Goal: Task Accomplishment & Management: Manage account settings

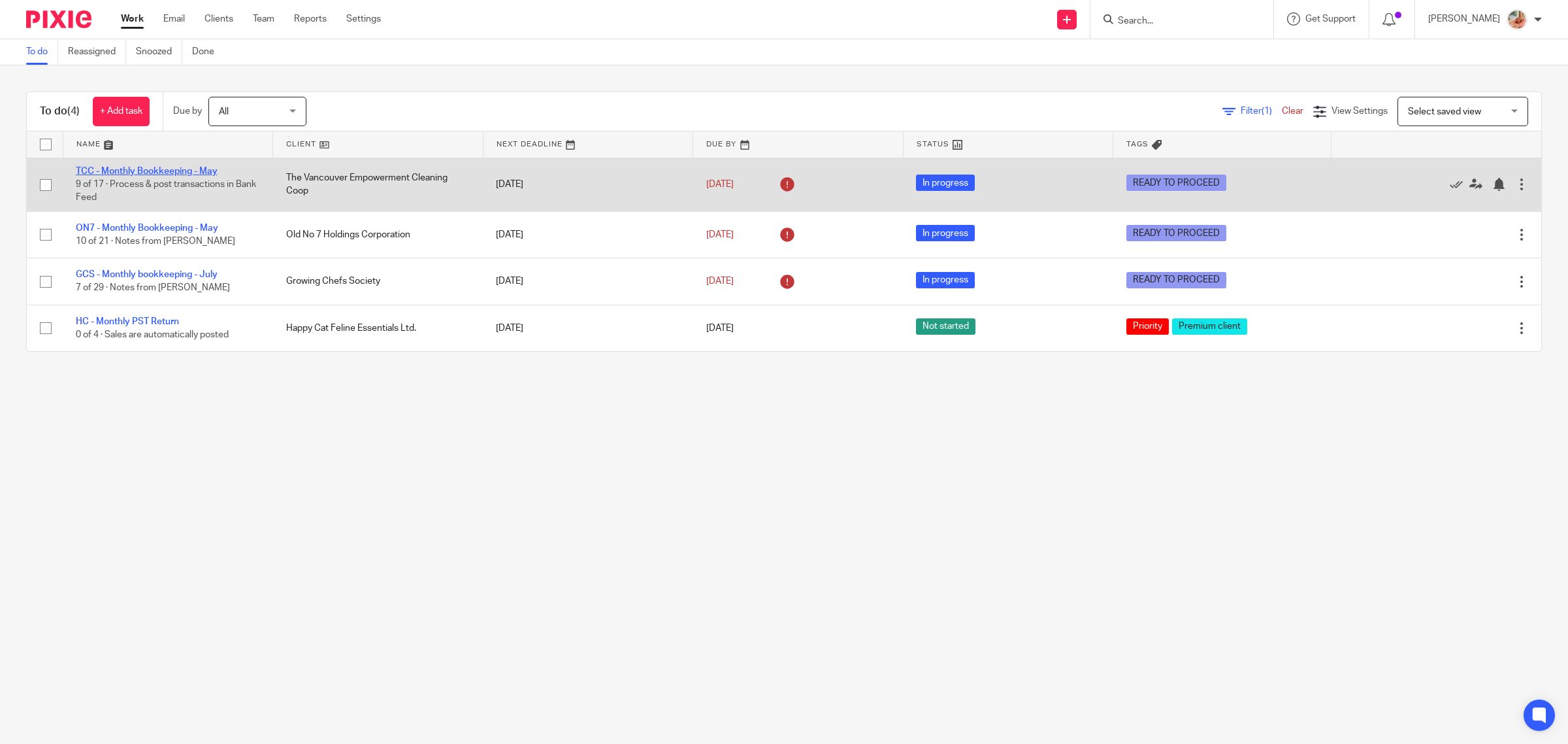
click at [148, 170] on link "TCC - Monthly Bookkeeping - May" at bounding box center [146, 171] width 141 height 9
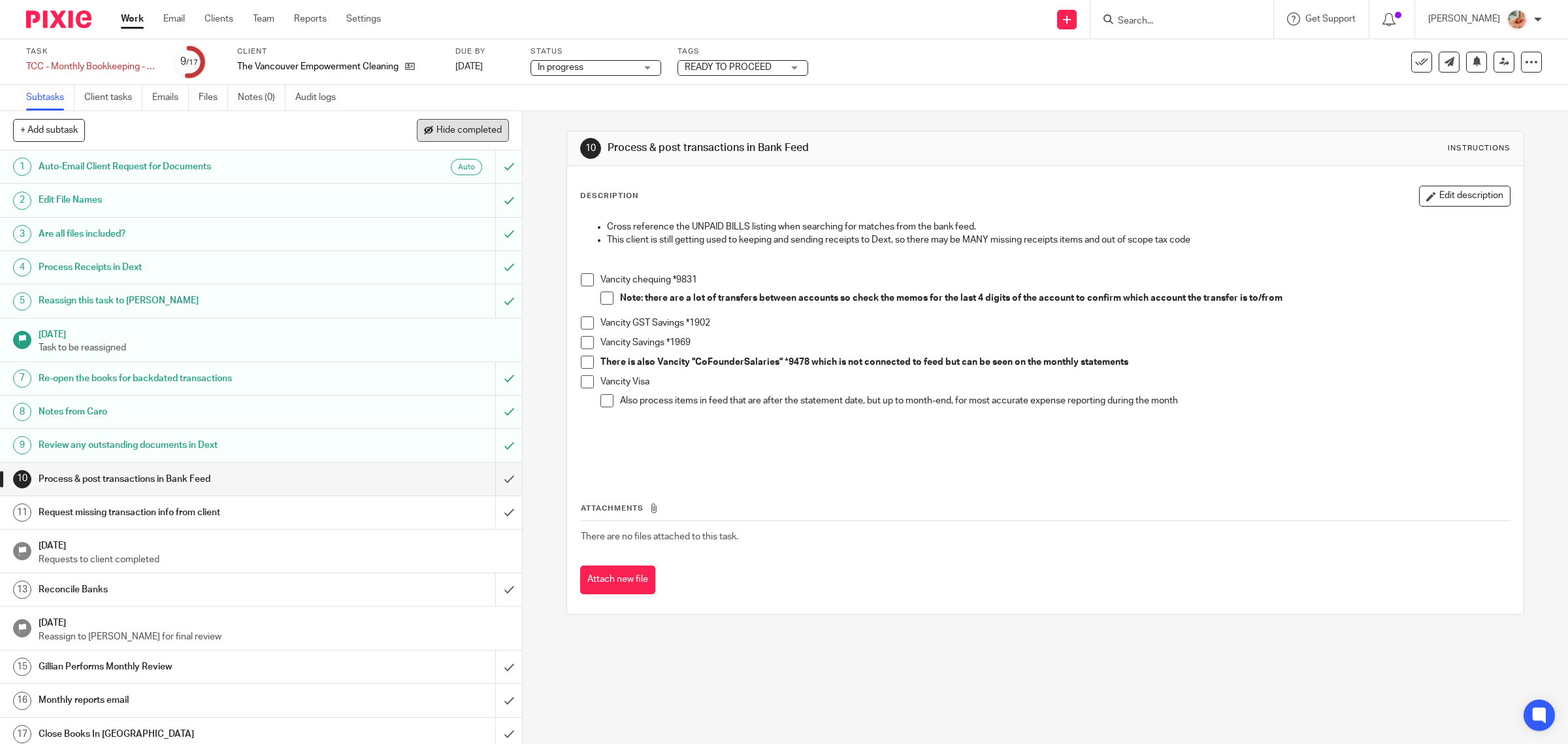
click at [474, 136] on button "Hide completed" at bounding box center [463, 130] width 92 height 22
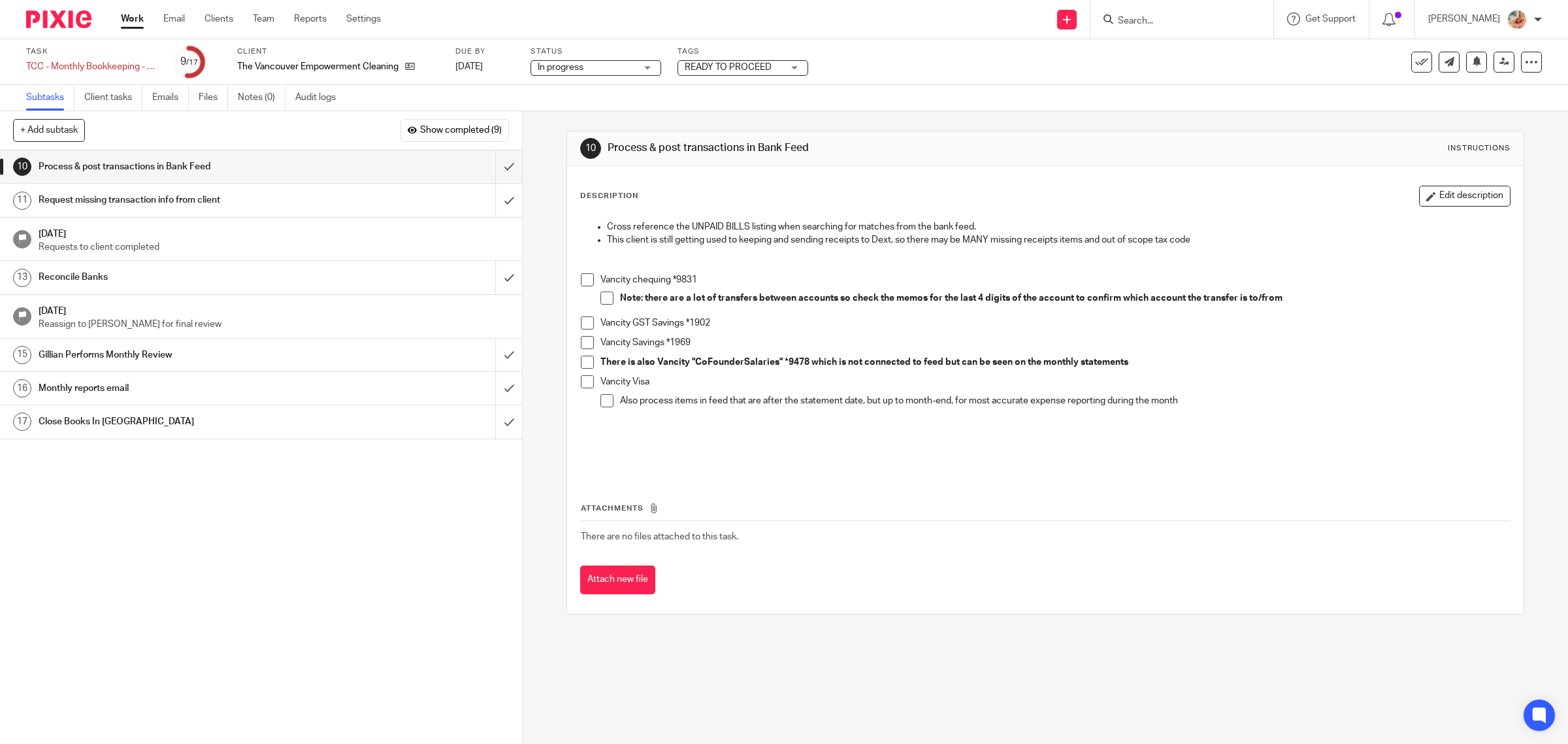
click at [211, 97] on link "Files" at bounding box center [213, 97] width 30 height 26
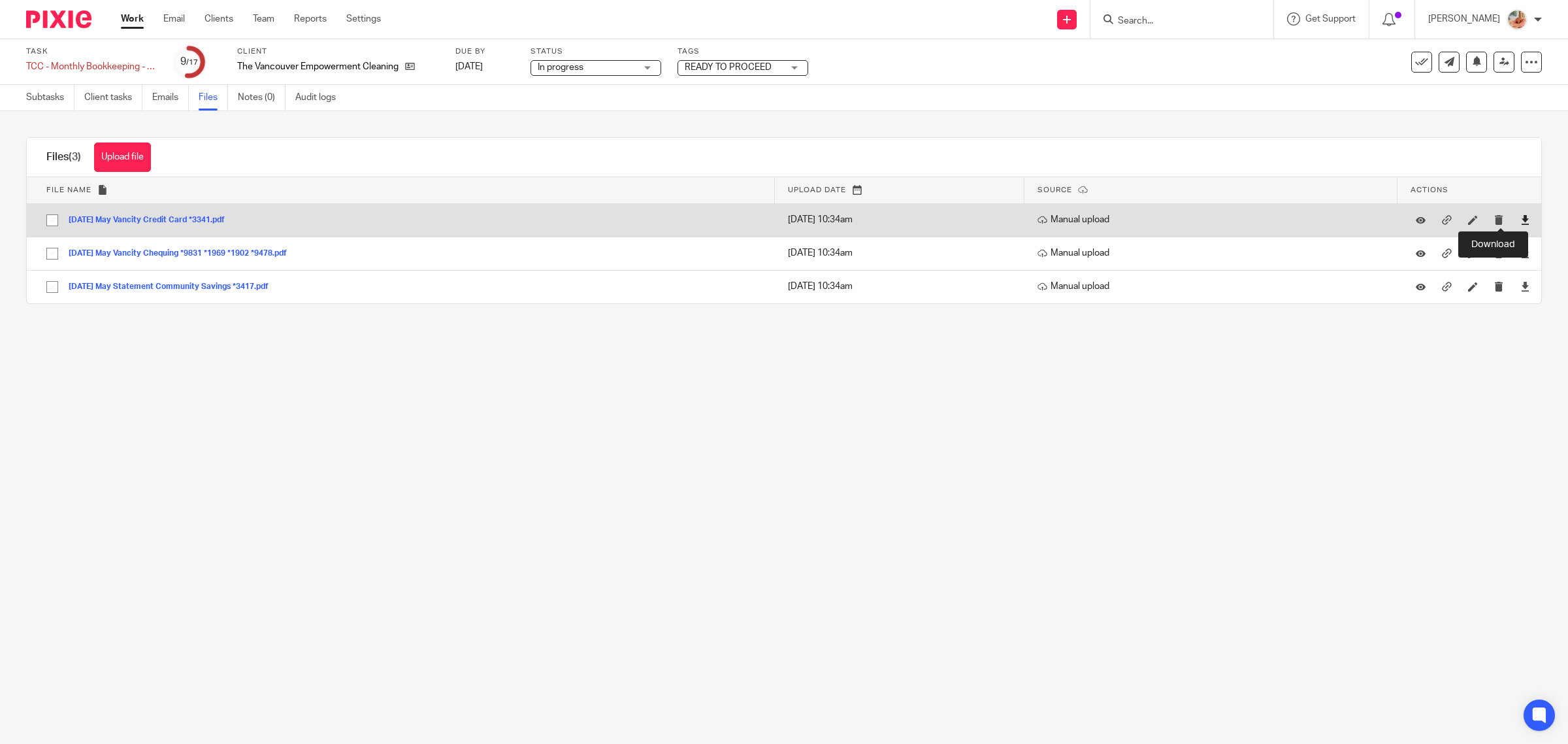
click at [1521, 220] on icon at bounding box center [1525, 220] width 10 height 10
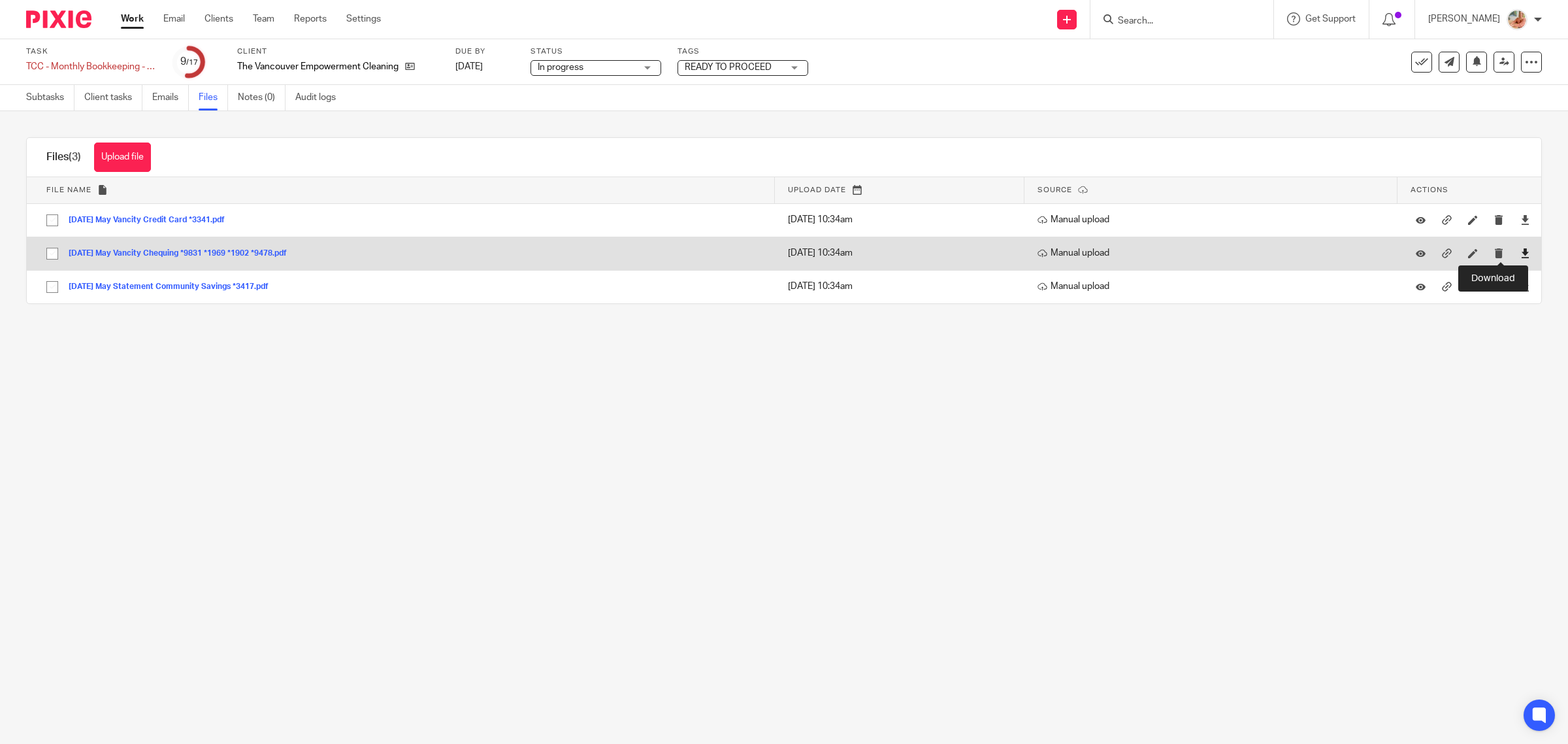
click at [1521, 253] on icon at bounding box center [1525, 253] width 10 height 10
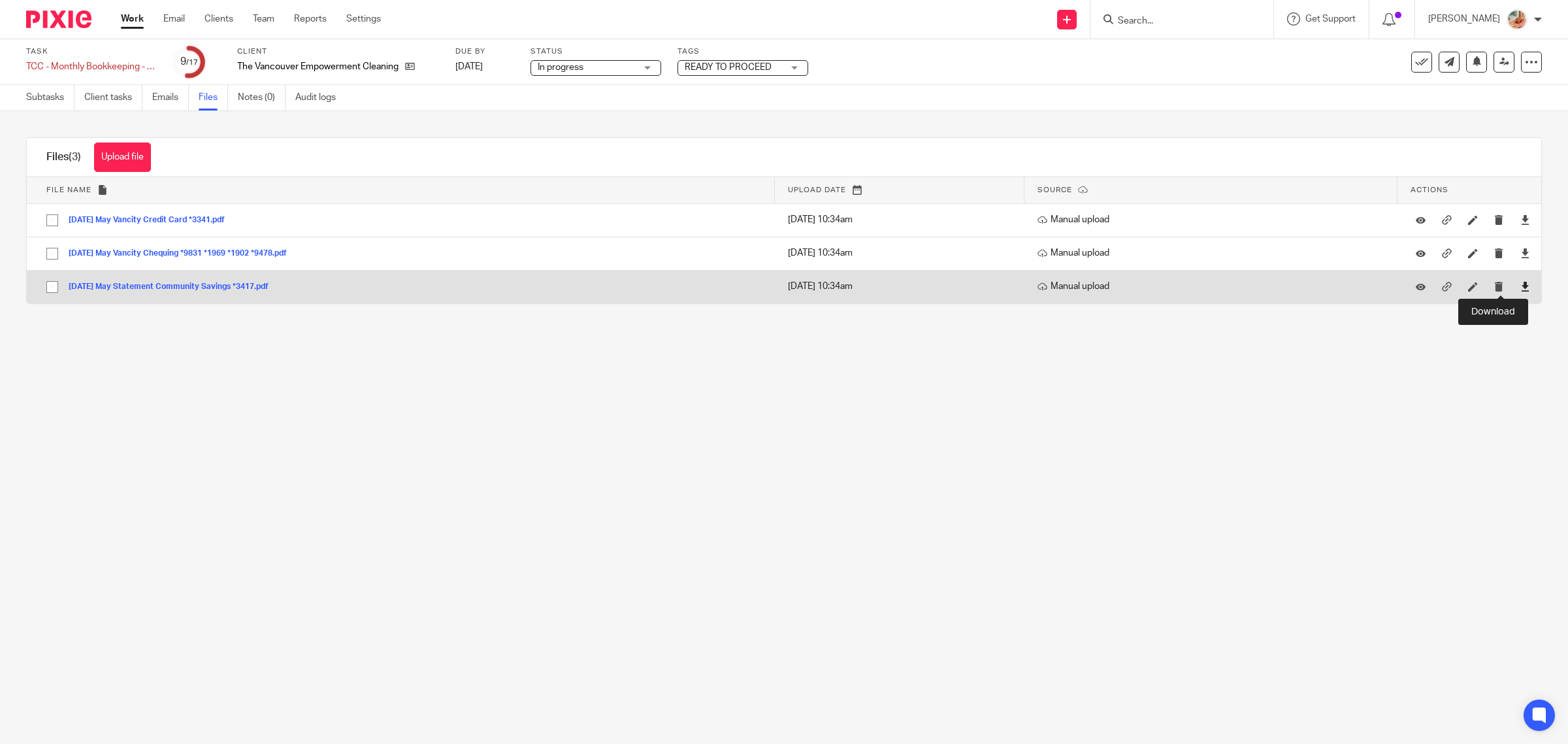
click at [1521, 288] on icon at bounding box center [1525, 286] width 10 height 10
click at [1521, 284] on icon at bounding box center [1525, 286] width 10 height 10
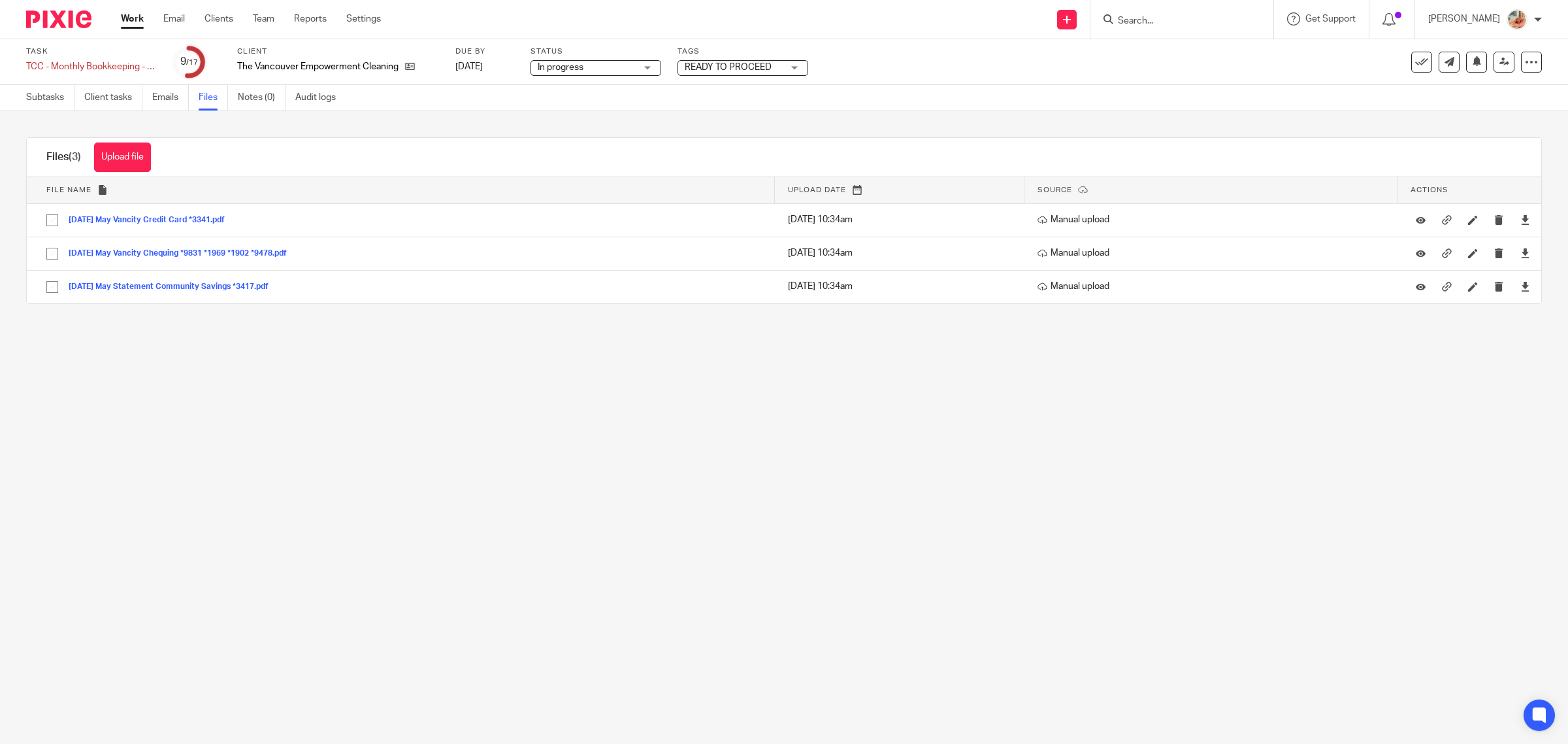
drag, startPoint x: 57, startPoint y: 99, endPoint x: 139, endPoint y: 138, distance: 90.8
click at [57, 99] on link "Subtasks" at bounding box center [50, 97] width 48 height 26
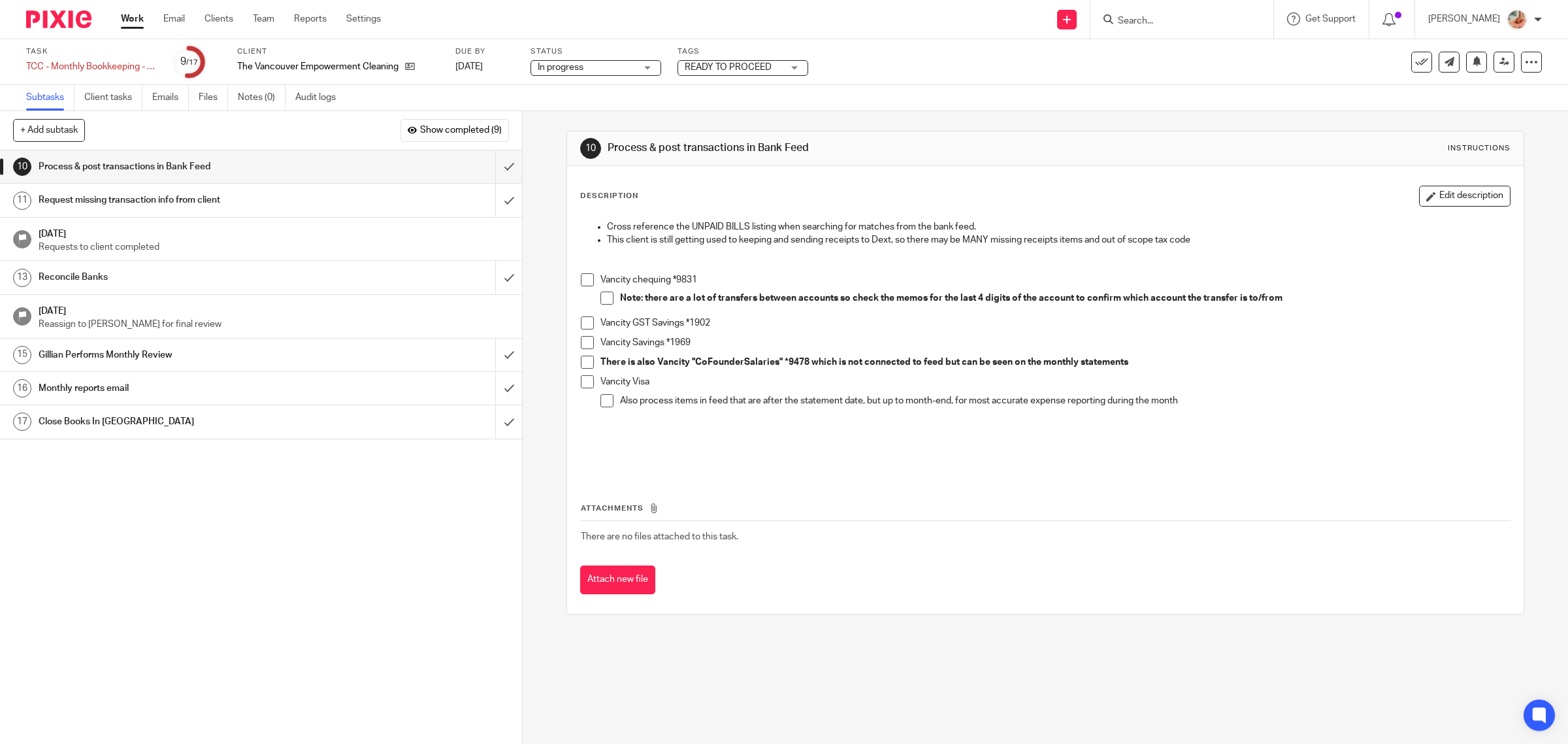
click at [151, 282] on h1 "Reconcile Banks" at bounding box center [187, 277] width 296 height 20
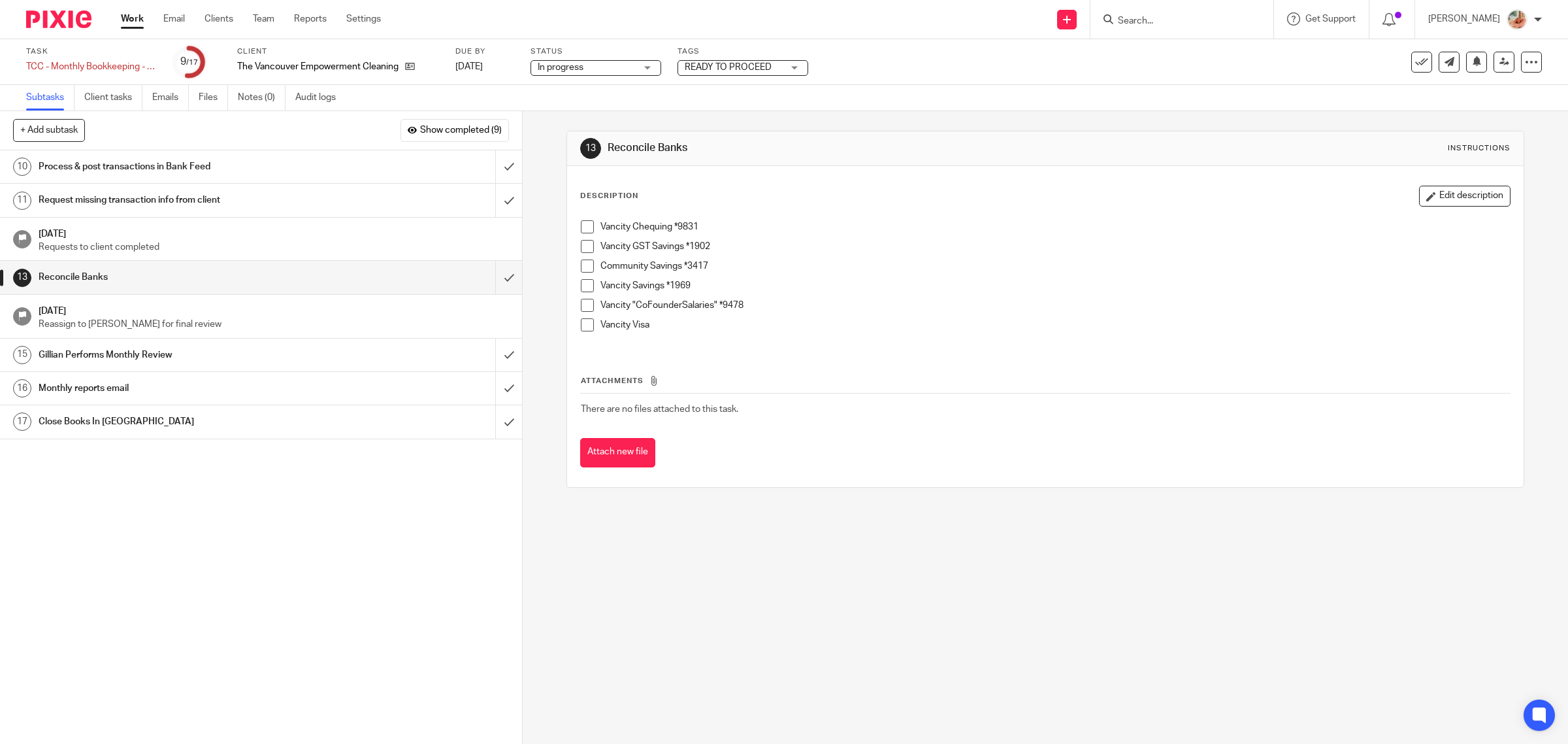
click at [586, 231] on span at bounding box center [588, 227] width 13 height 13
click at [586, 247] on span at bounding box center [588, 246] width 13 height 13
click at [582, 262] on span at bounding box center [588, 266] width 13 height 13
click at [581, 263] on span at bounding box center [588, 266] width 13 height 13
click at [586, 279] on ul "Vancity Chequing *9831 Vancity GST Savings *1902 Community Savings *3417 Vancit…" at bounding box center [1046, 279] width 930 height 118
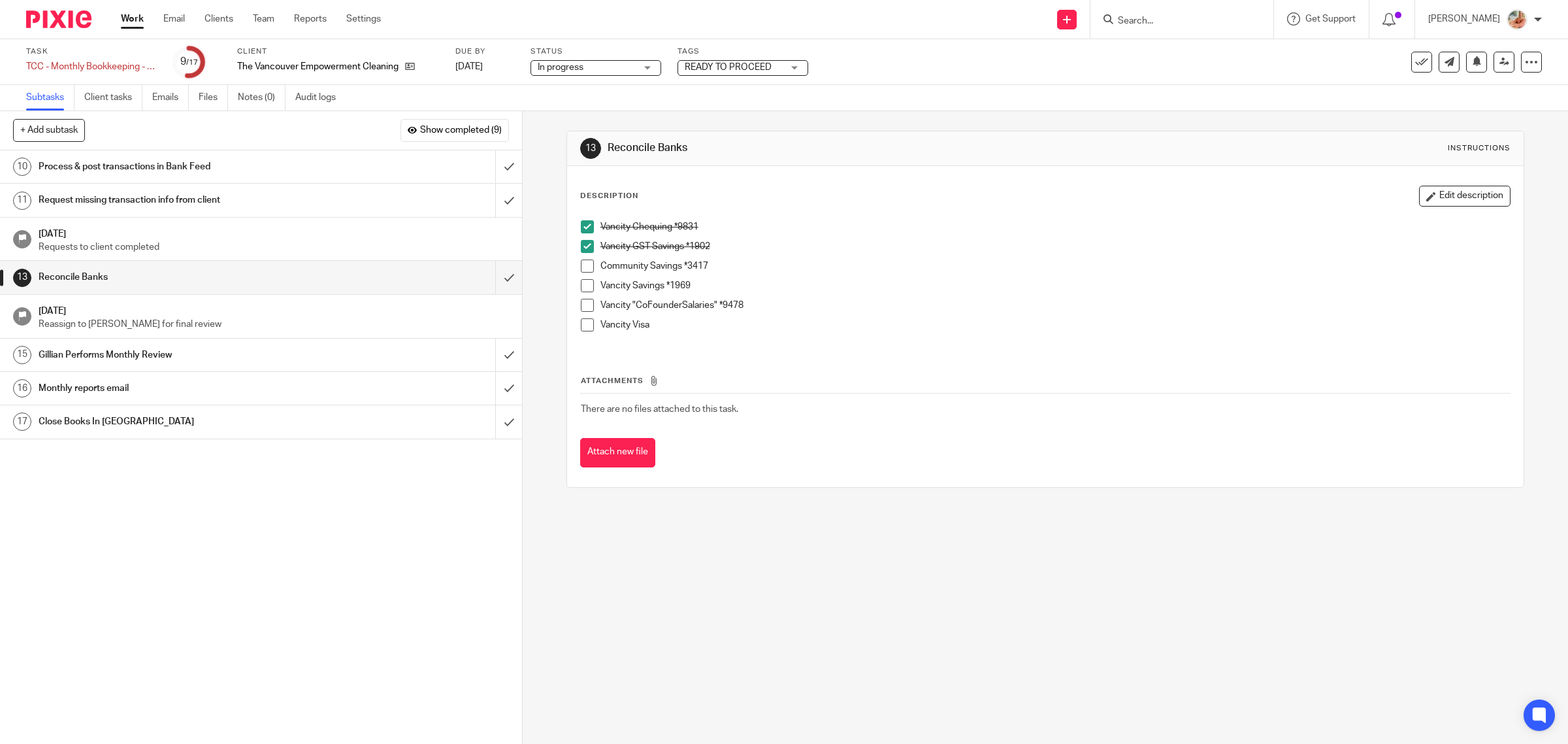
click at [582, 289] on span at bounding box center [588, 286] width 13 height 13
click at [581, 301] on span at bounding box center [588, 306] width 13 height 13
drag, startPoint x: 200, startPoint y: 99, endPoint x: 230, endPoint y: 109, distance: 31.6
click at [200, 99] on link "Files" at bounding box center [213, 97] width 30 height 26
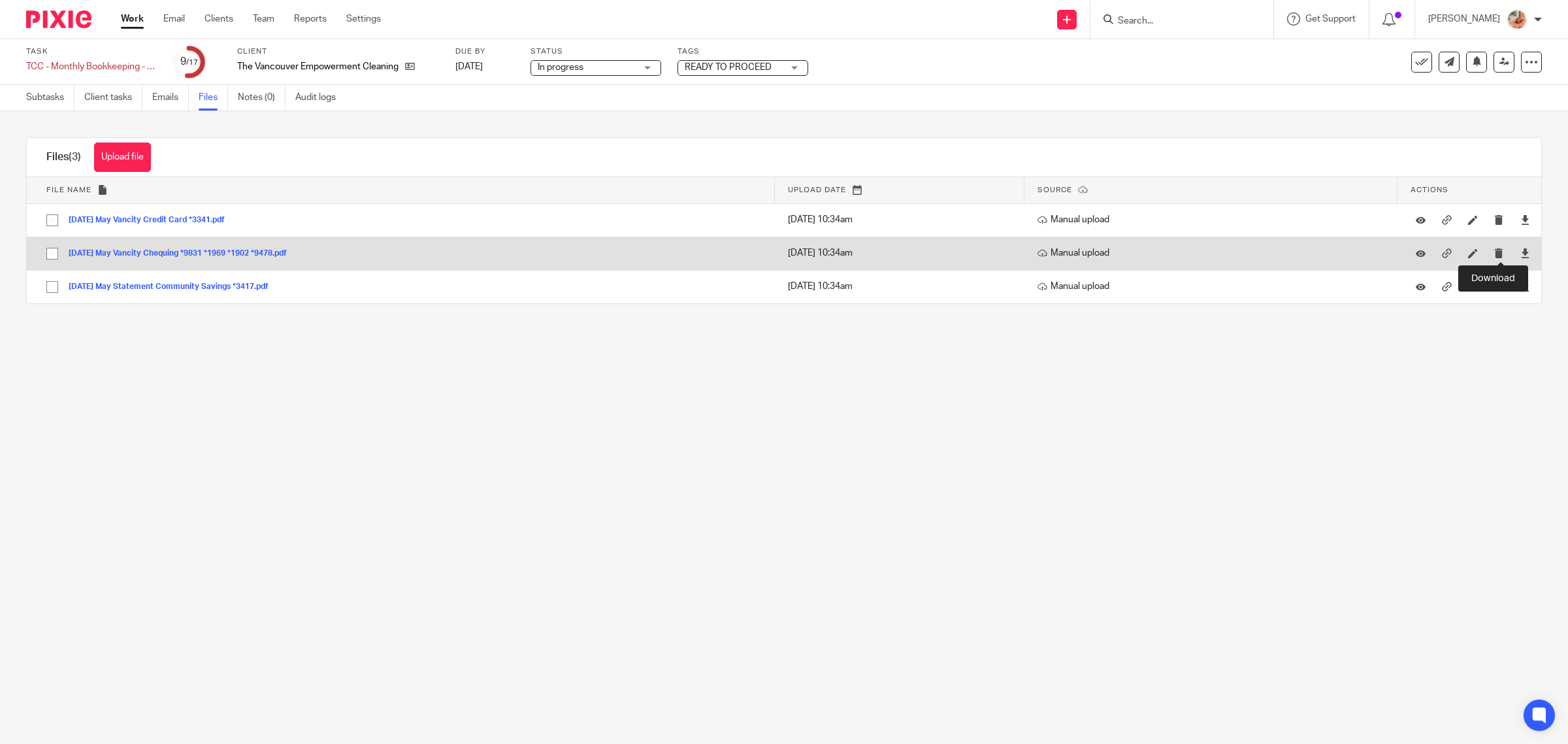
drag, startPoint x: 1500, startPoint y: 252, endPoint x: 1459, endPoint y: 265, distance: 43.0
click at [1521, 250] on icon at bounding box center [1525, 253] width 10 height 10
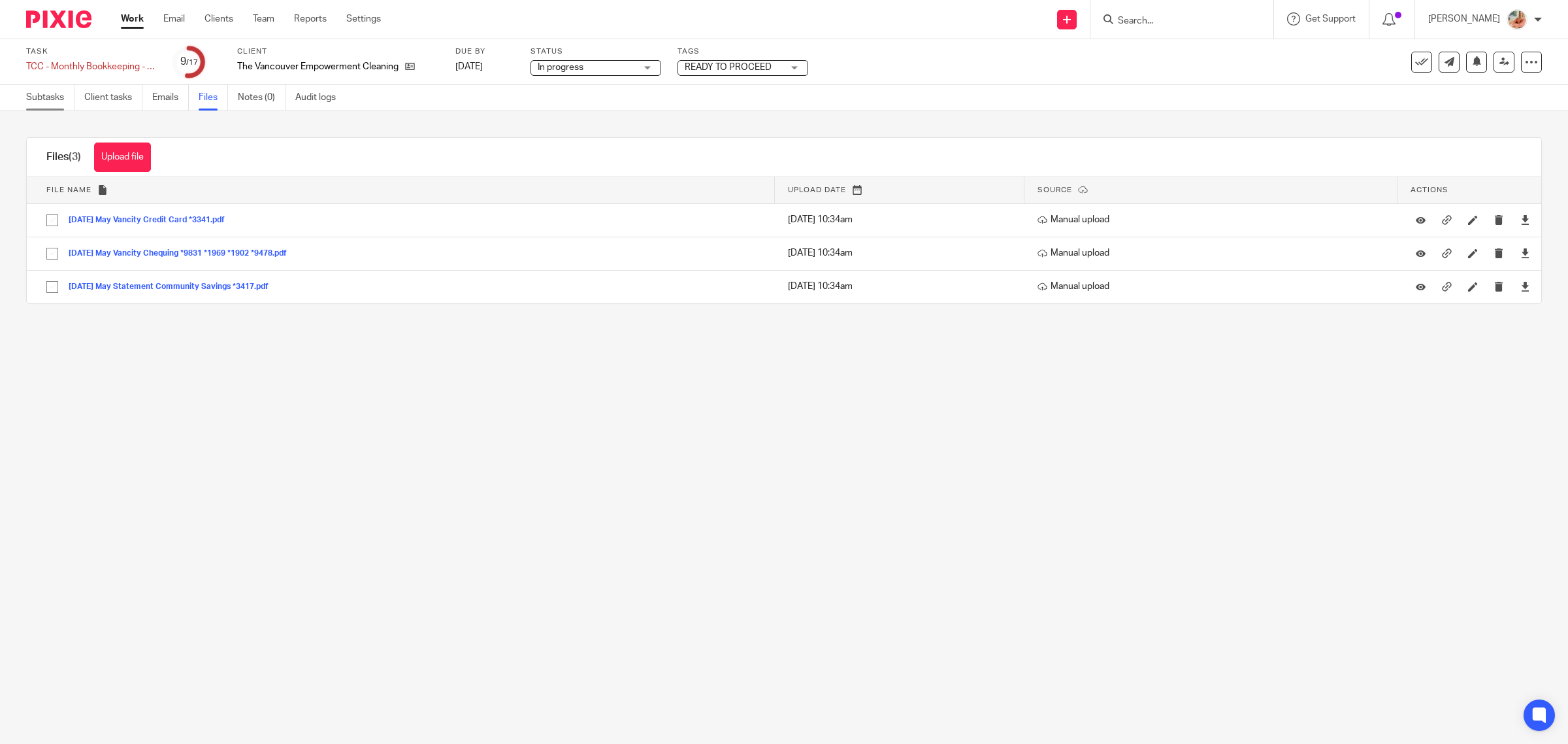
click at [51, 99] on link "Subtasks" at bounding box center [50, 97] width 48 height 26
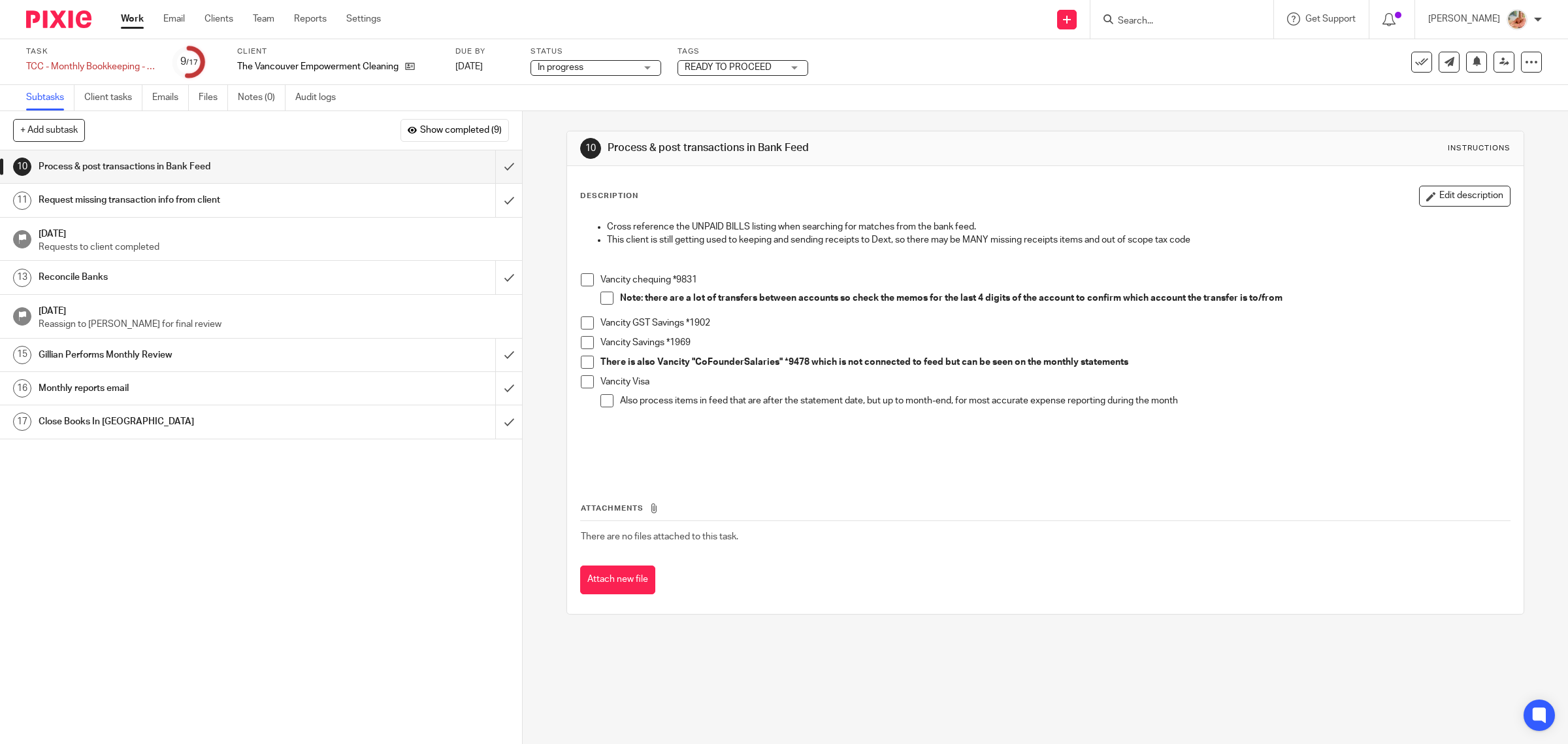
click at [183, 279] on h1 "Reconcile Banks" at bounding box center [187, 277] width 296 height 20
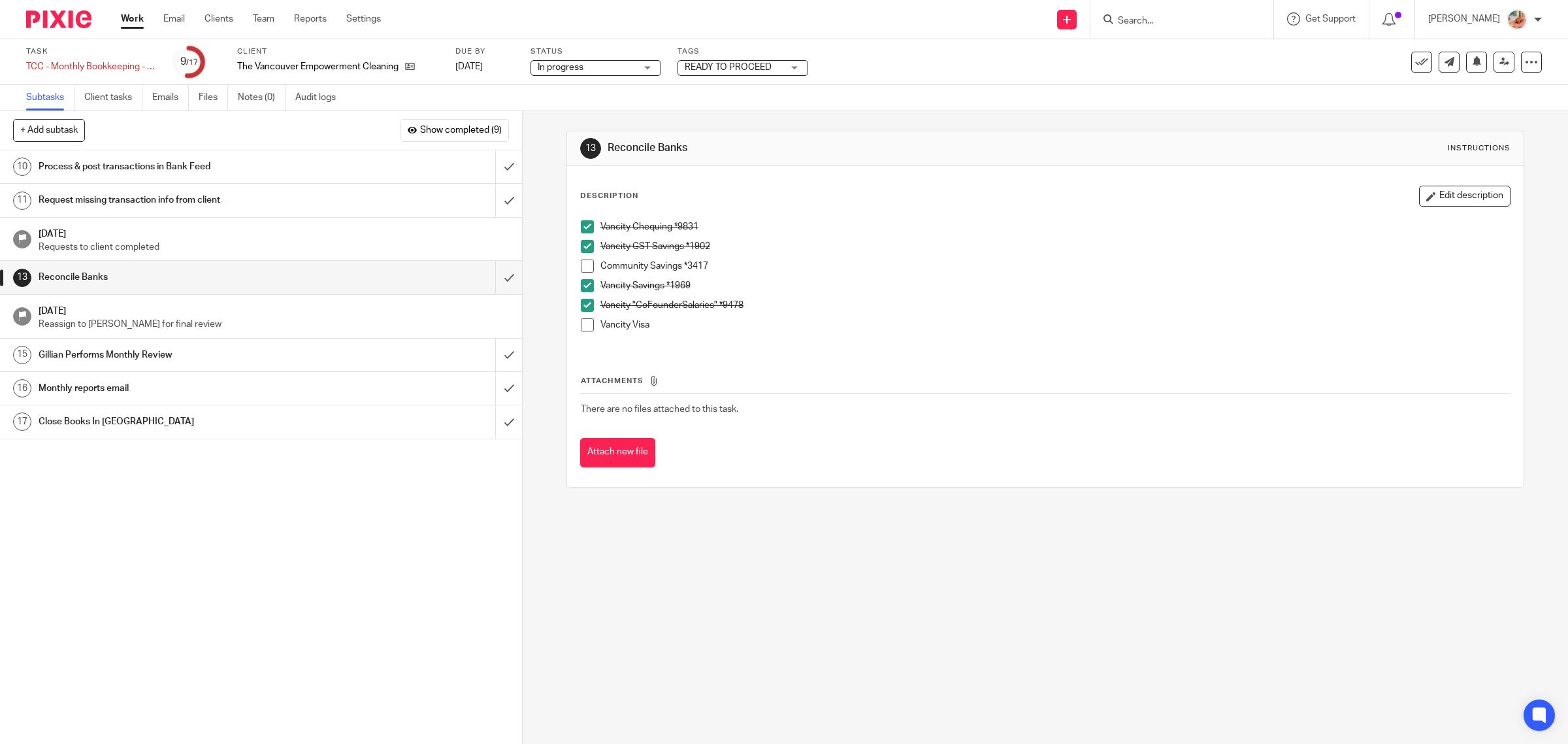
click at [584, 328] on span at bounding box center [588, 325] width 13 height 13
click at [1465, 198] on button "Edit description" at bounding box center [1465, 196] width 91 height 21
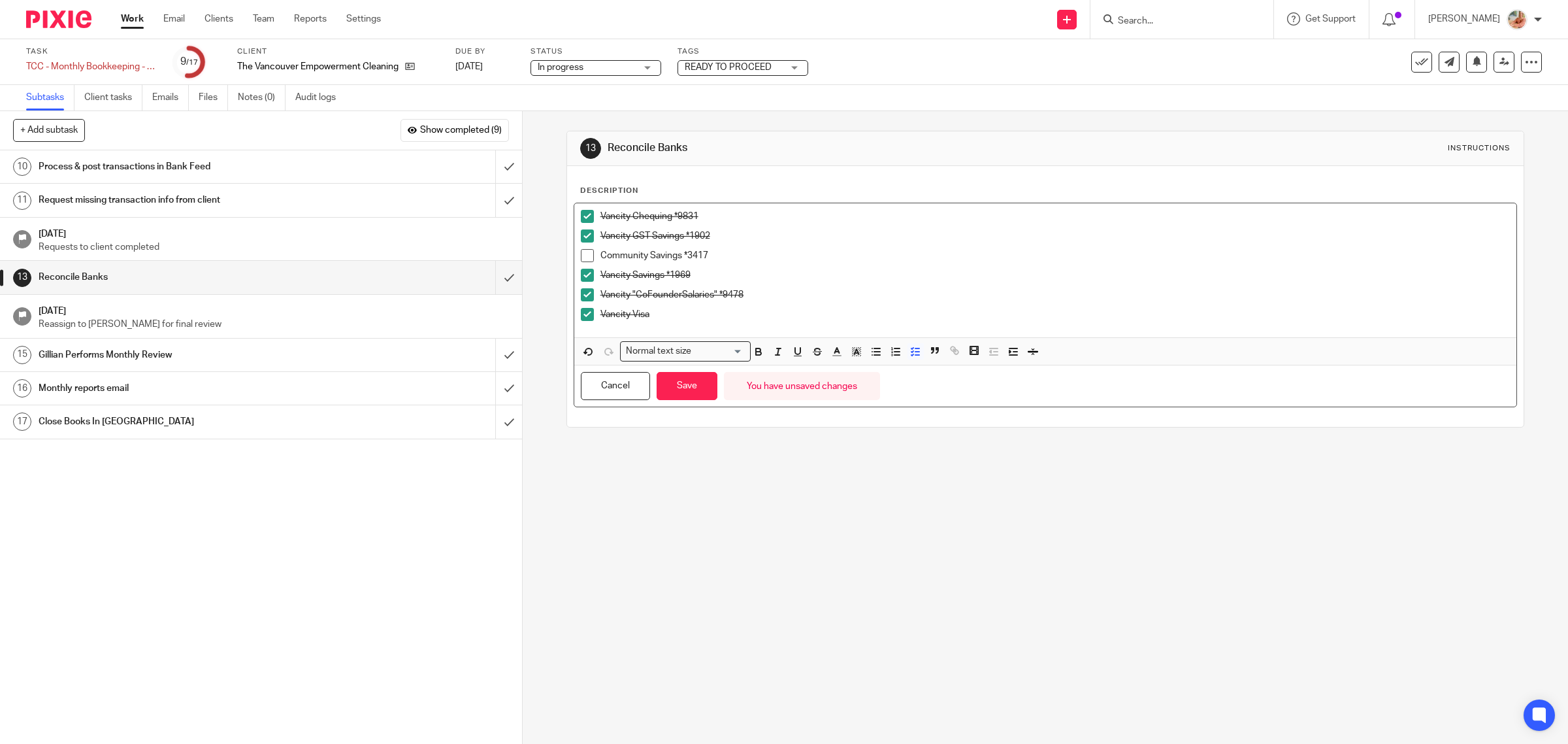
click at [672, 271] on p "Vancity Savings *1969" at bounding box center [1055, 275] width 910 height 13
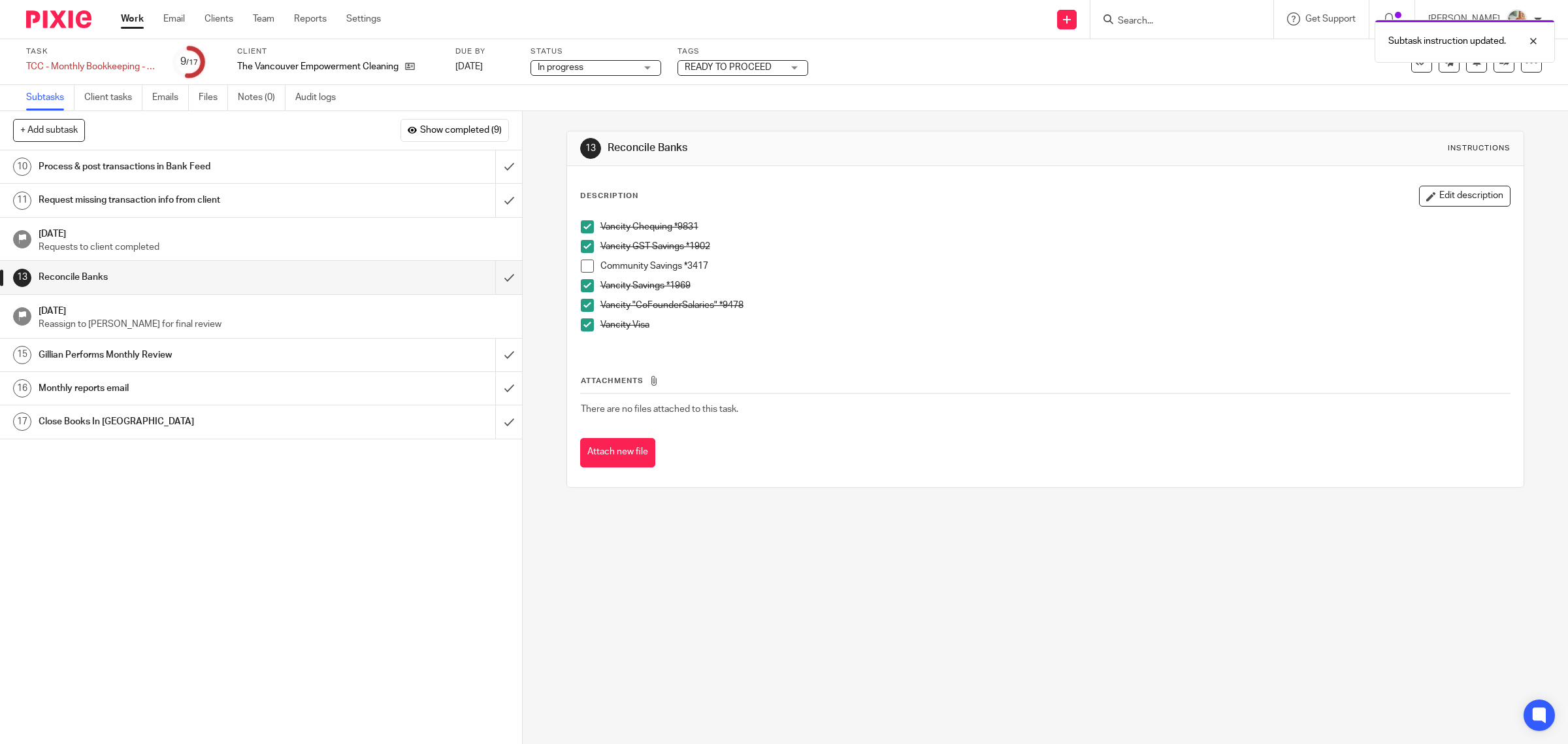
click at [688, 276] on div "Community Savings *3417" at bounding box center [1055, 269] width 910 height 20
drag, startPoint x: 713, startPoint y: 265, endPoint x: 596, endPoint y: 263, distance: 117.0
click at [601, 263] on p "Community Savings *3417" at bounding box center [1055, 266] width 910 height 13
click at [1436, 208] on div "Description Edit description Vancity Chequing *9831 Vancity GST Savings *1902 C…" at bounding box center [1046, 267] width 931 height 163
click at [730, 282] on p "Vancity Savings *1969" at bounding box center [1055, 286] width 910 height 13
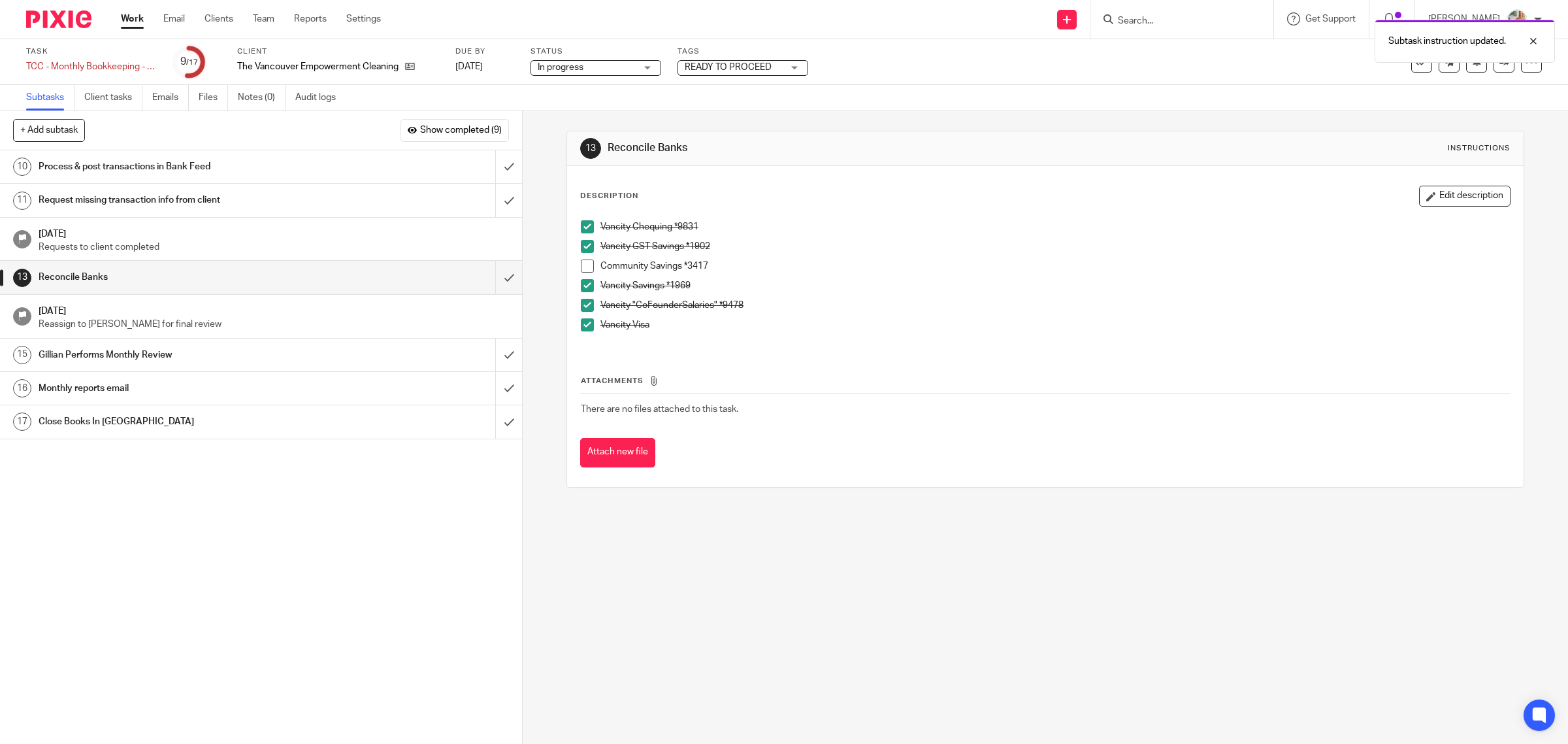
click at [1458, 204] on button "Edit description" at bounding box center [1465, 196] width 91 height 21
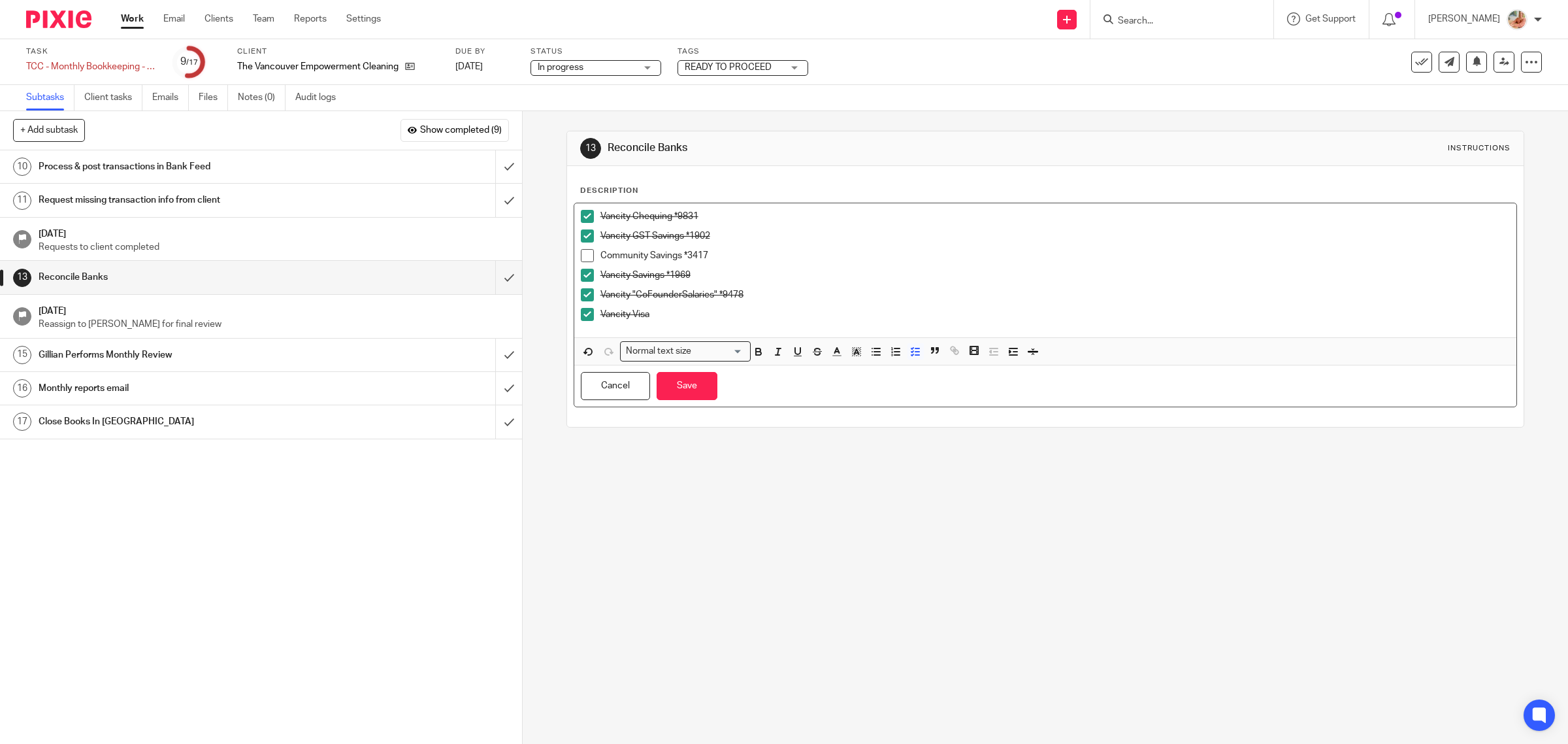
click at [782, 282] on div "Vancity Savings *1969" at bounding box center [1055, 279] width 910 height 20
drag, startPoint x: 645, startPoint y: 252, endPoint x: 585, endPoint y: 253, distance: 60.0
click at [585, 253] on li "Community Savings *3417" at bounding box center [1046, 259] width 930 height 20
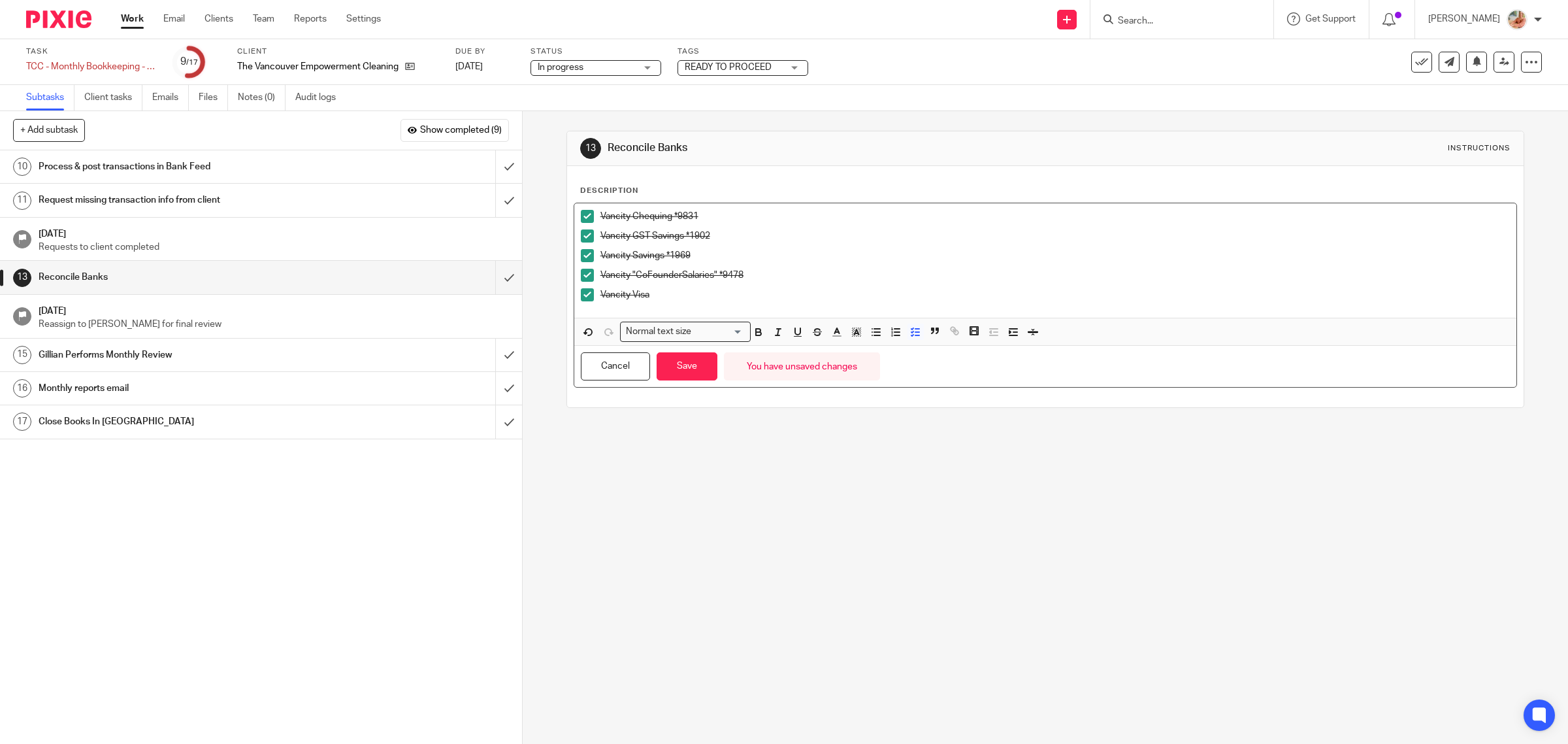
click at [601, 216] on p "Vancity Chequing *9831" at bounding box center [1055, 217] width 910 height 13
click at [601, 214] on p "Vancity Chequing *9831" at bounding box center [1055, 217] width 910 height 13
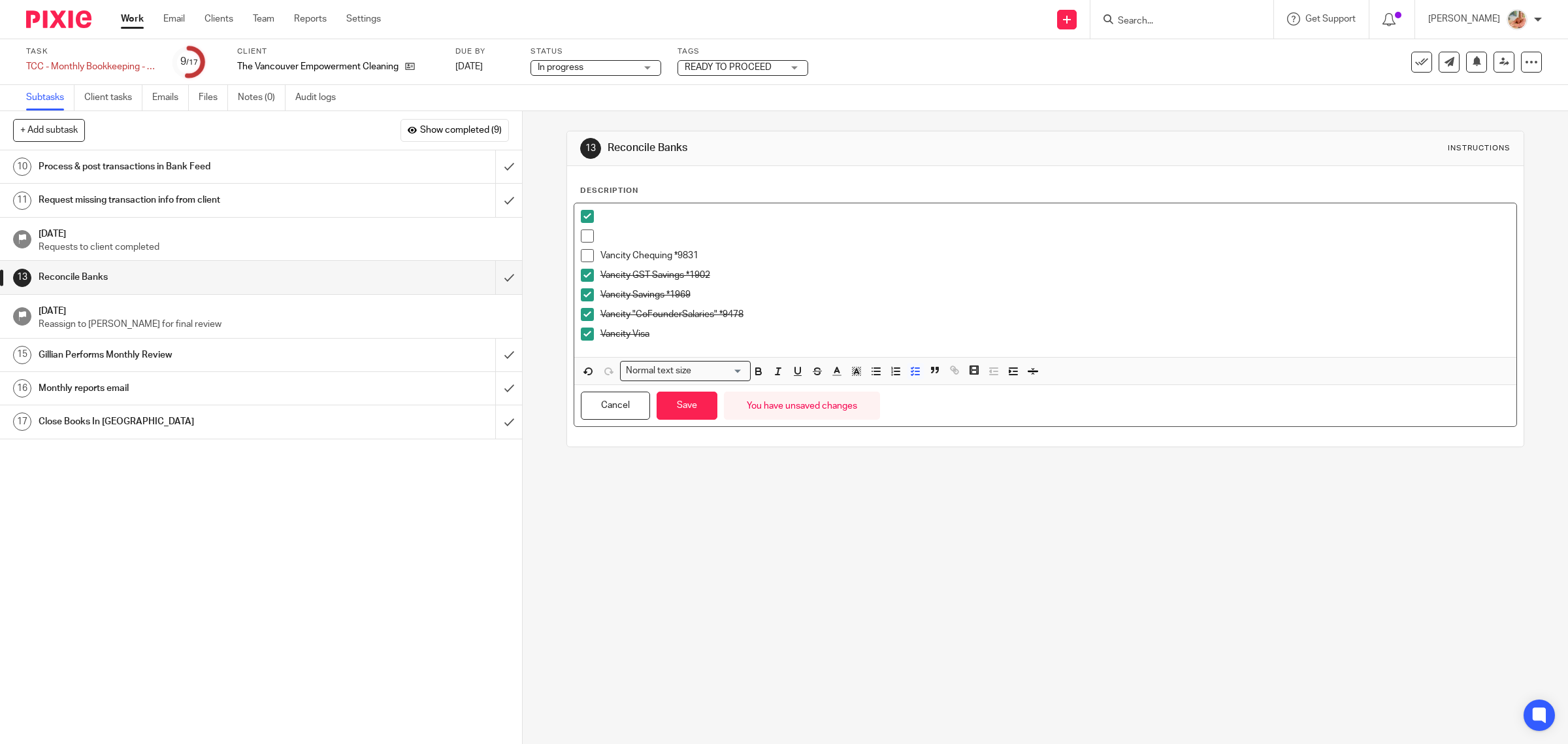
click at [585, 224] on li at bounding box center [1046, 220] width 930 height 20
click at [603, 236] on p at bounding box center [1055, 236] width 910 height 13
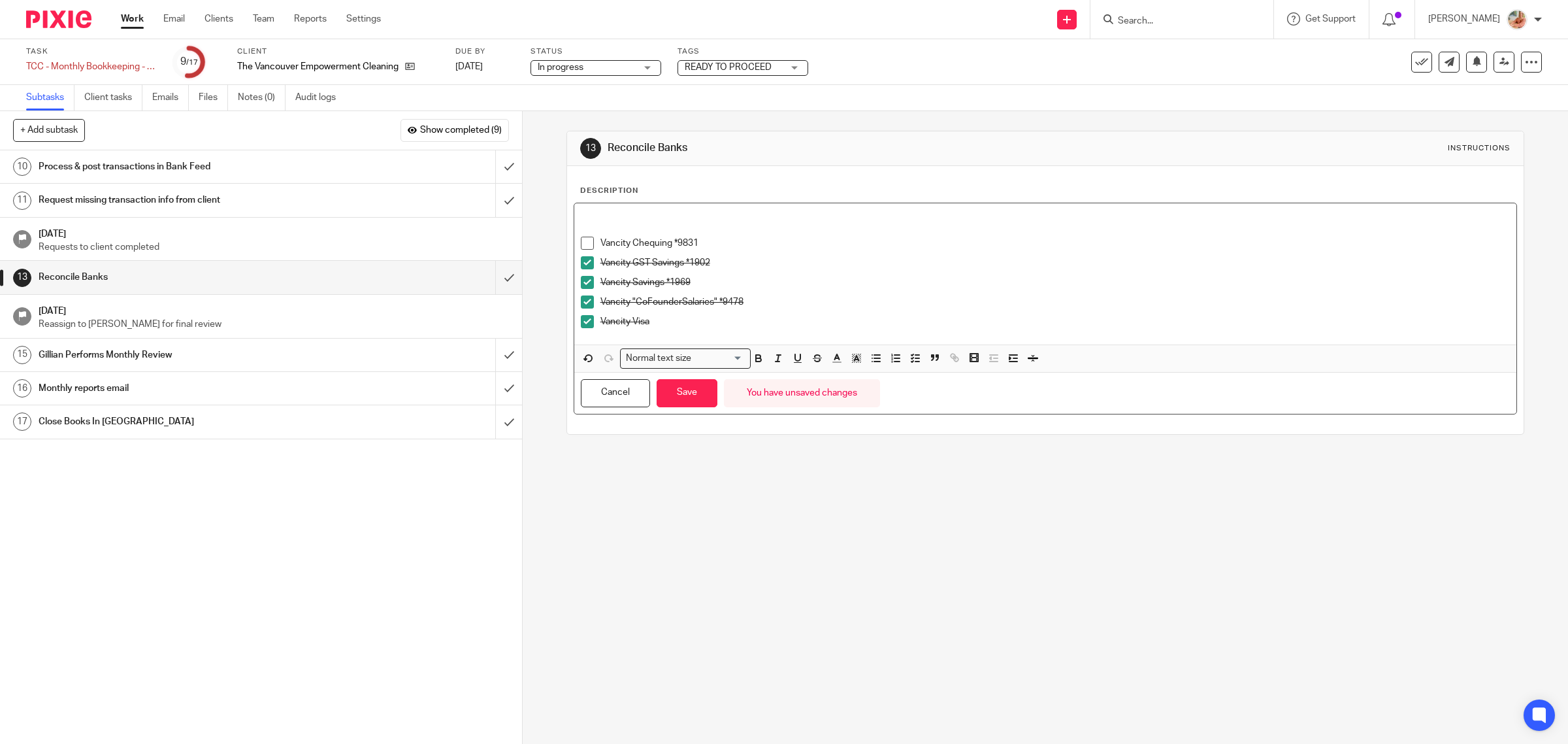
click at [603, 223] on p at bounding box center [1046, 230] width 930 height 13
click at [574, 230] on div "Community Savings *3417 Vancity Chequing *9831 Vancity GST Savings *1902 Vancit…" at bounding box center [1046, 274] width 943 height 142
click at [909, 358] on icon "button" at bounding box center [915, 358] width 12 height 12
click at [586, 250] on span at bounding box center [588, 249] width 13 height 13
click at [805, 260] on div "Vancity Chequing *9831" at bounding box center [1055, 252] width 910 height 20
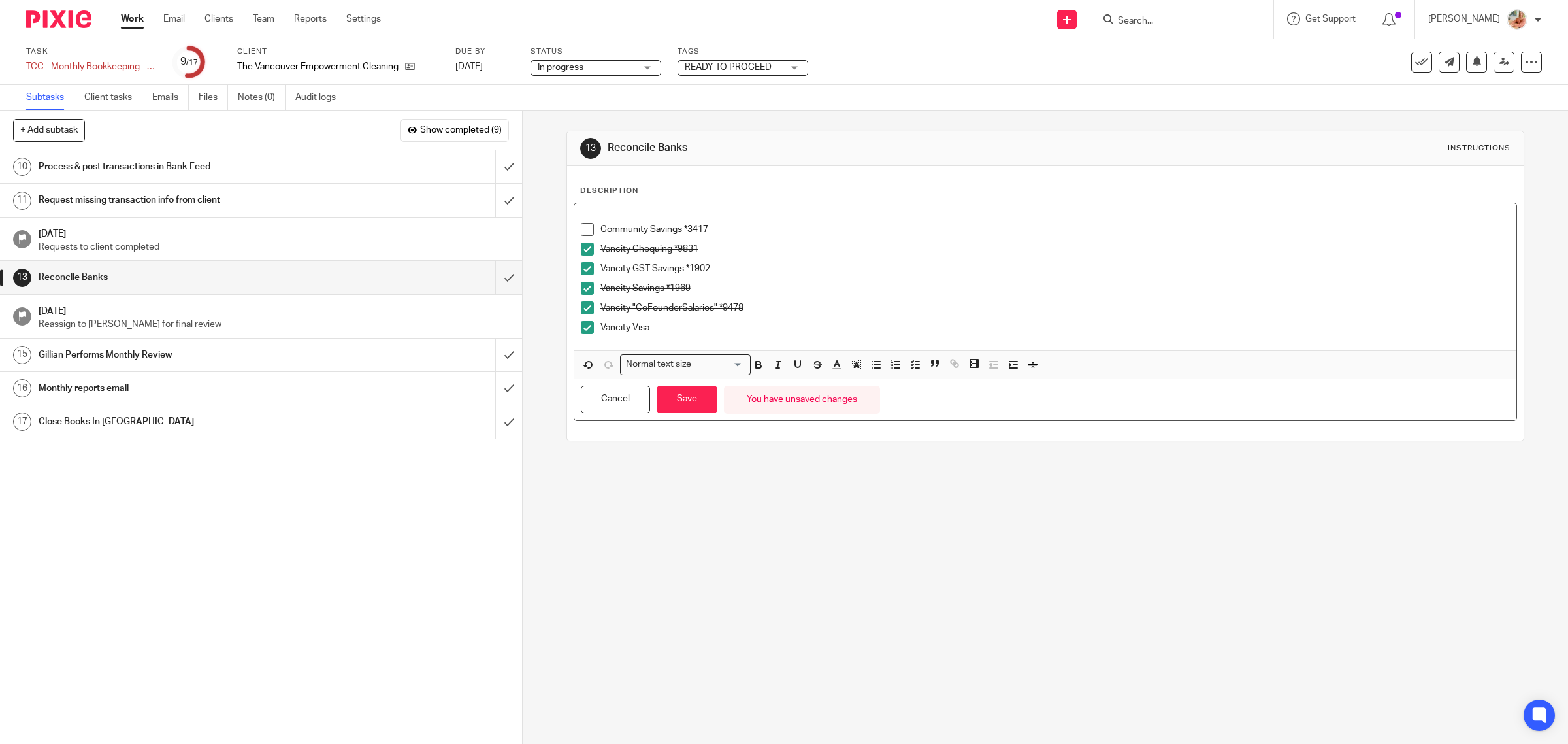
click at [602, 217] on p at bounding box center [1046, 217] width 930 height 13
click at [684, 390] on button "Save" at bounding box center [687, 400] width 61 height 28
